Goal: Entertainment & Leisure: Consume media (video, audio)

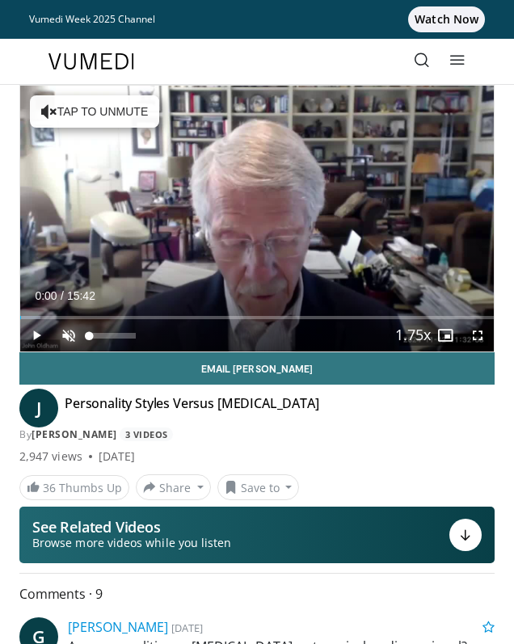
click at [62, 337] on span "Video Player" at bounding box center [68, 335] width 32 height 32
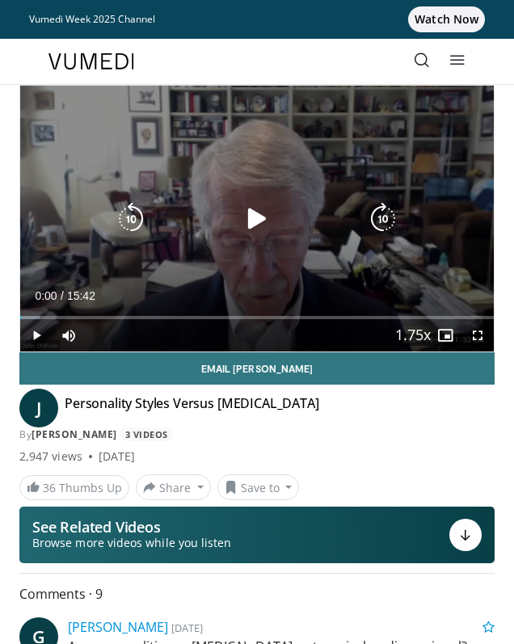
click at [257, 220] on icon "Video Player" at bounding box center [257, 219] width 32 height 32
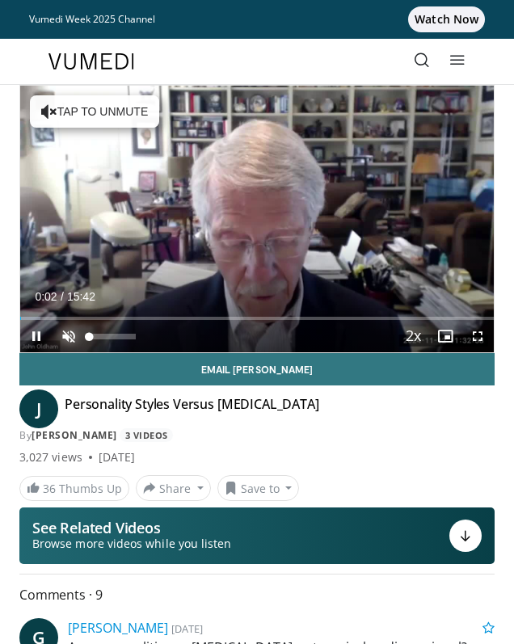
click at [65, 335] on span "Video Player" at bounding box center [68, 336] width 32 height 32
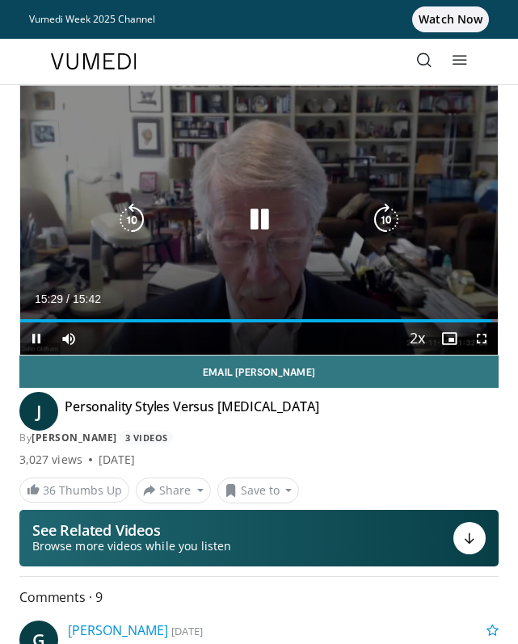
click at [257, 223] on icon "Video Player" at bounding box center [259, 219] width 32 height 32
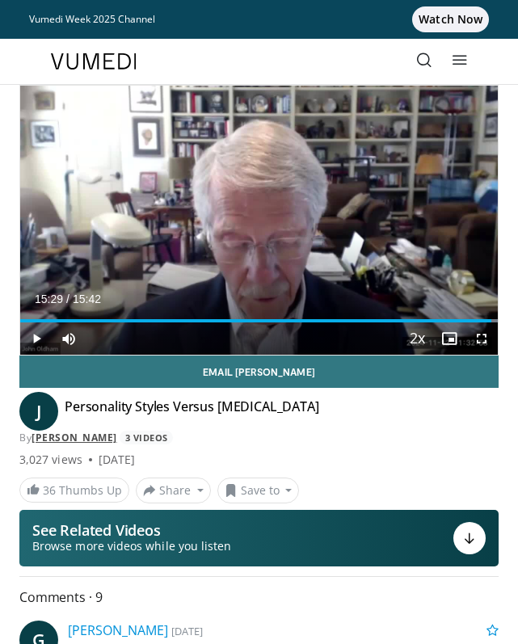
drag, startPoint x: 64, startPoint y: 405, endPoint x: 124, endPoint y: 436, distance: 67.2
click at [124, 436] on div "J Personality Styles Versus Personality Disorders By John M. Oldham 3 Videos" at bounding box center [258, 421] width 479 height 47
copy div "Personality Styles Versus Personality Disorders By John M. Oldham"
click at [421, 431] on div "By John M. Oldham 3 Videos" at bounding box center [258, 437] width 479 height 15
